Goal: Task Accomplishment & Management: Manage account settings

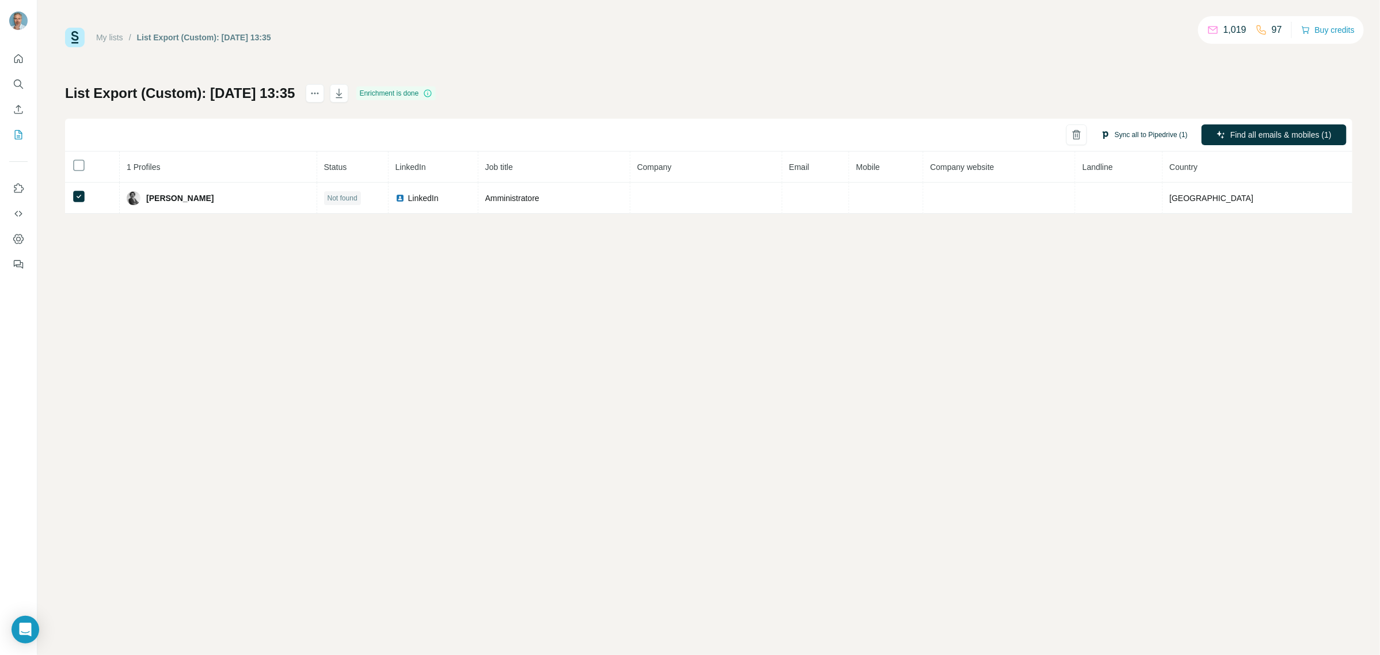
click at [1112, 135] on button "Sync all to Pipedrive (1)" at bounding box center [1144, 134] width 103 height 17
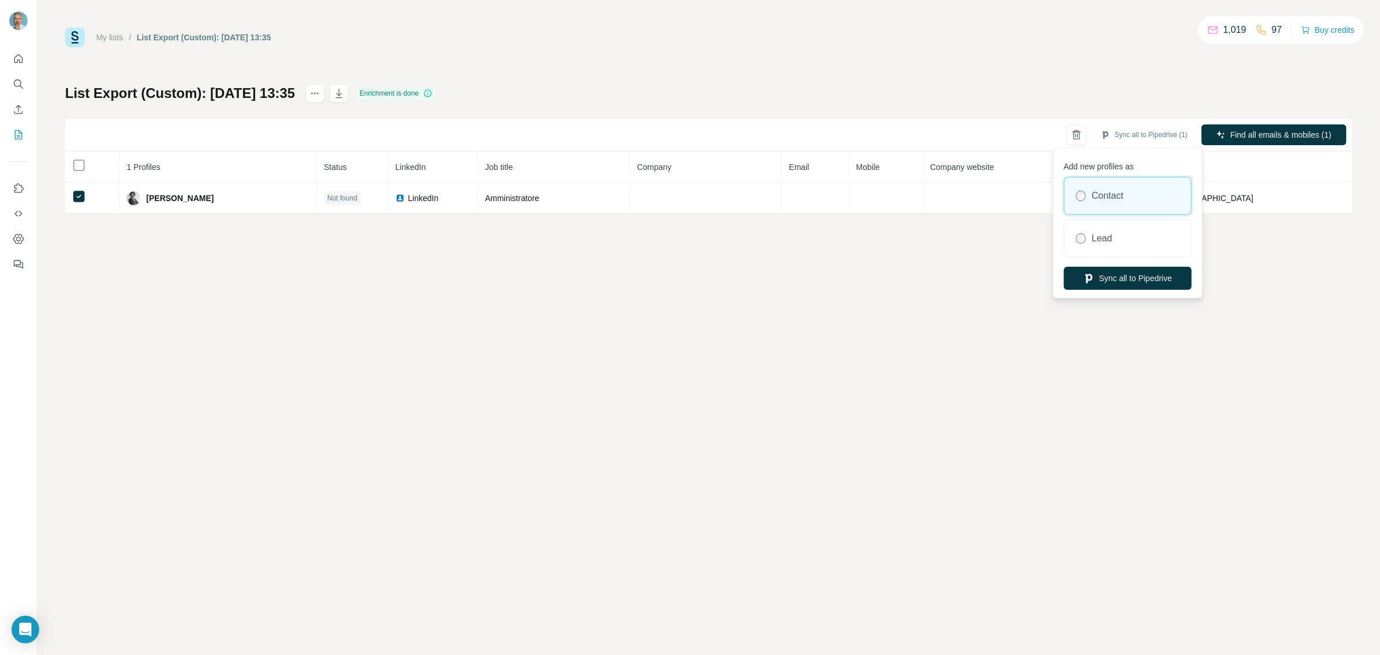
click at [1119, 200] on label "Contact" at bounding box center [1108, 196] width 32 height 14
click at [1127, 278] on button "Sync all to Pipedrive" at bounding box center [1128, 278] width 128 height 23
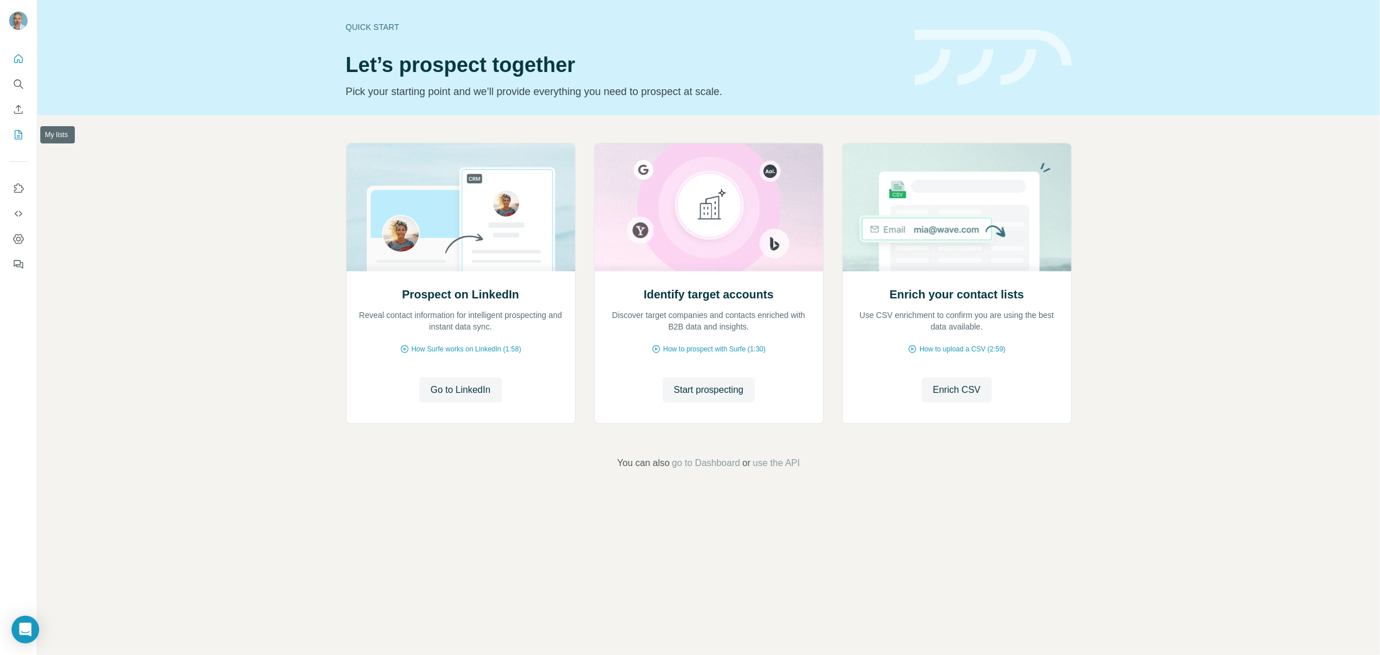
click at [10, 134] on button "My lists" at bounding box center [18, 134] width 18 height 21
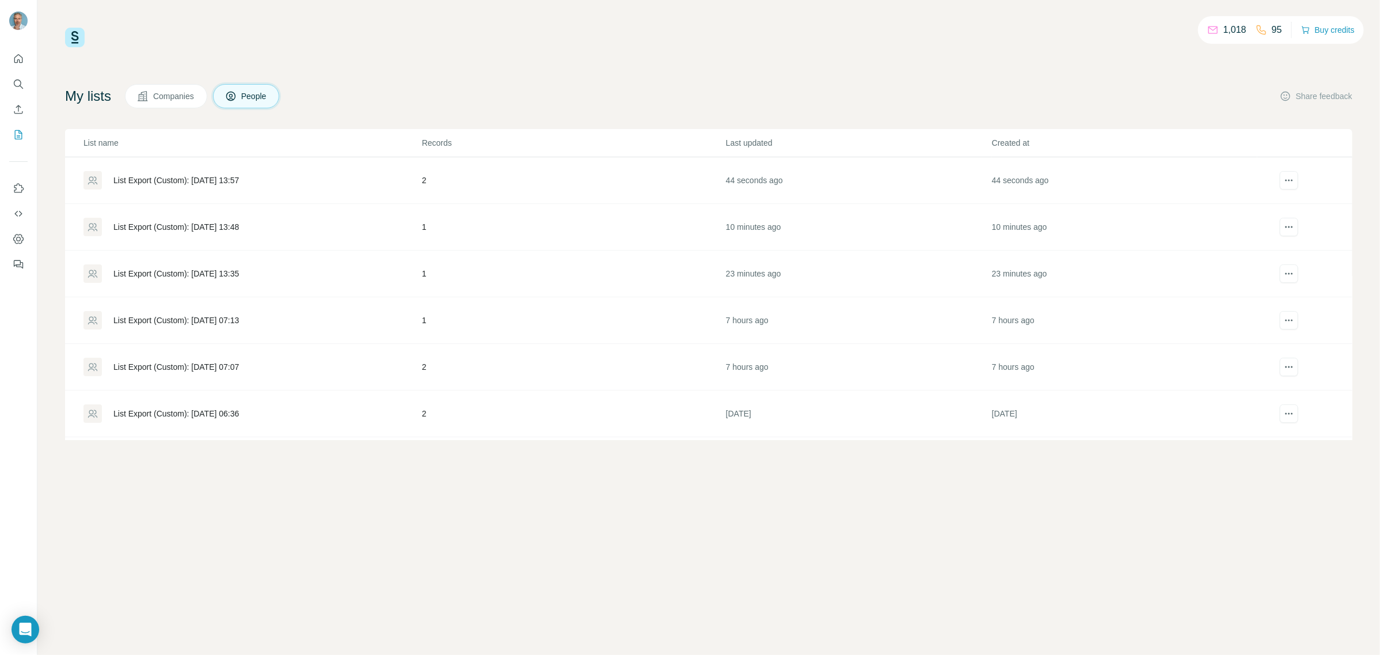
click at [206, 176] on div "List Export (Custom): [DATE] 13:57" at bounding box center [175, 180] width 125 height 12
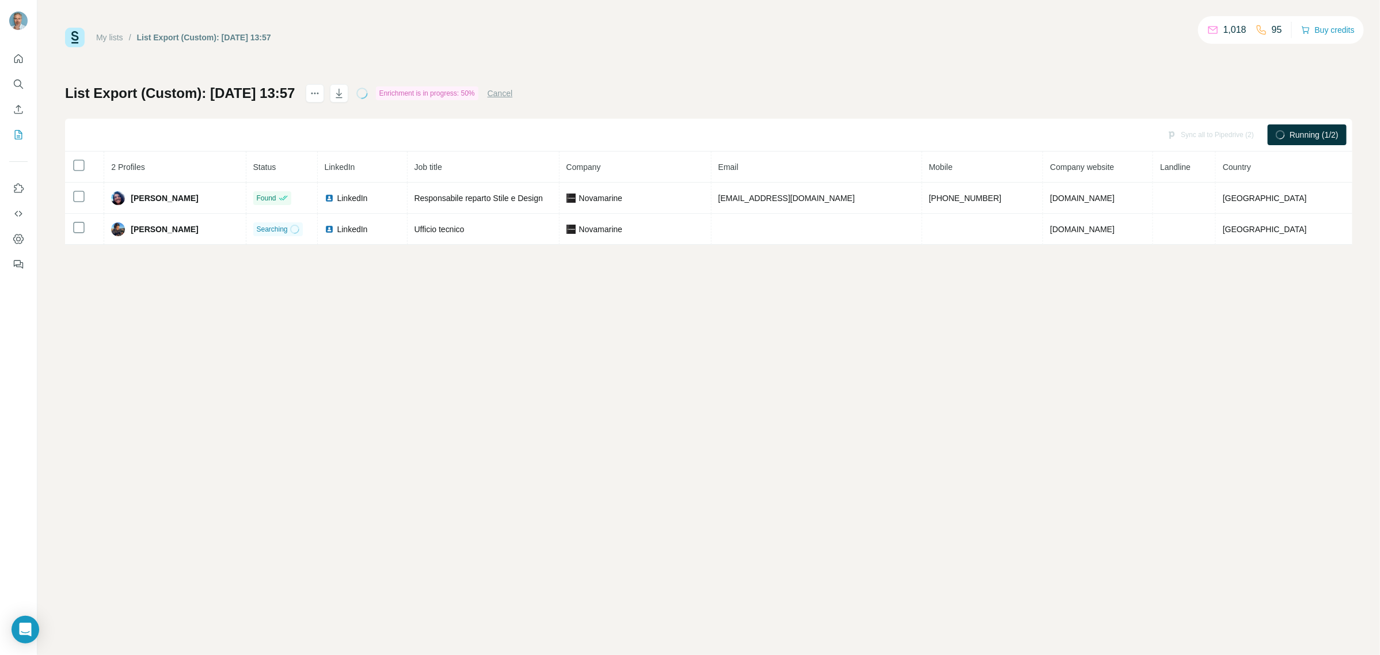
click at [443, 419] on div "My lists / List Export (Custom): [DATE] 13:57 1,018 95 Buy credits List Export …" at bounding box center [708, 327] width 1343 height 655
